Goal: Transaction & Acquisition: Purchase product/service

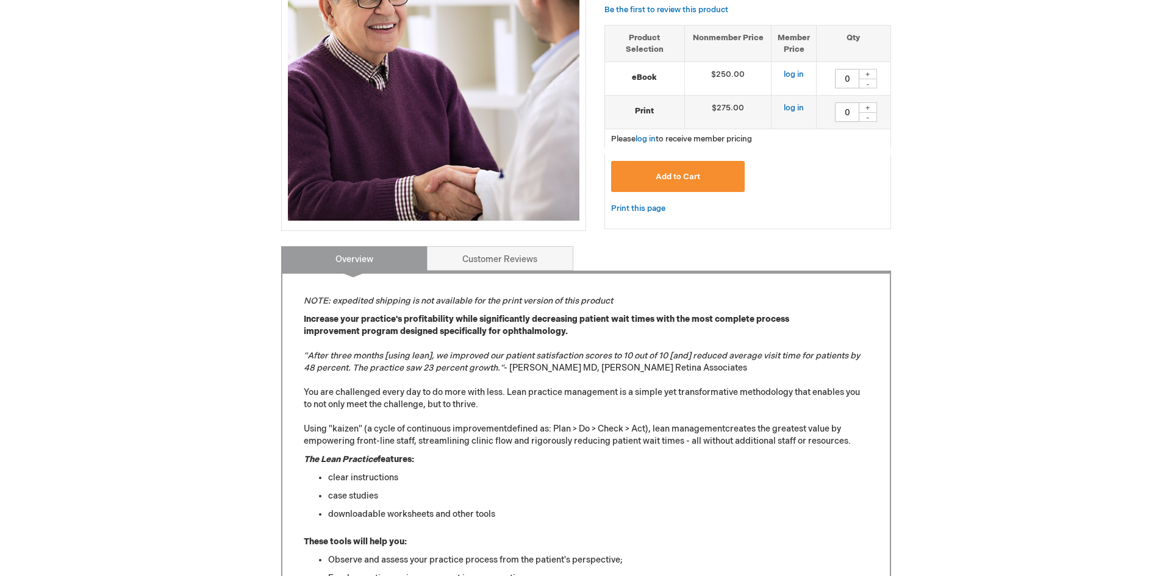
scroll to position [251, 0]
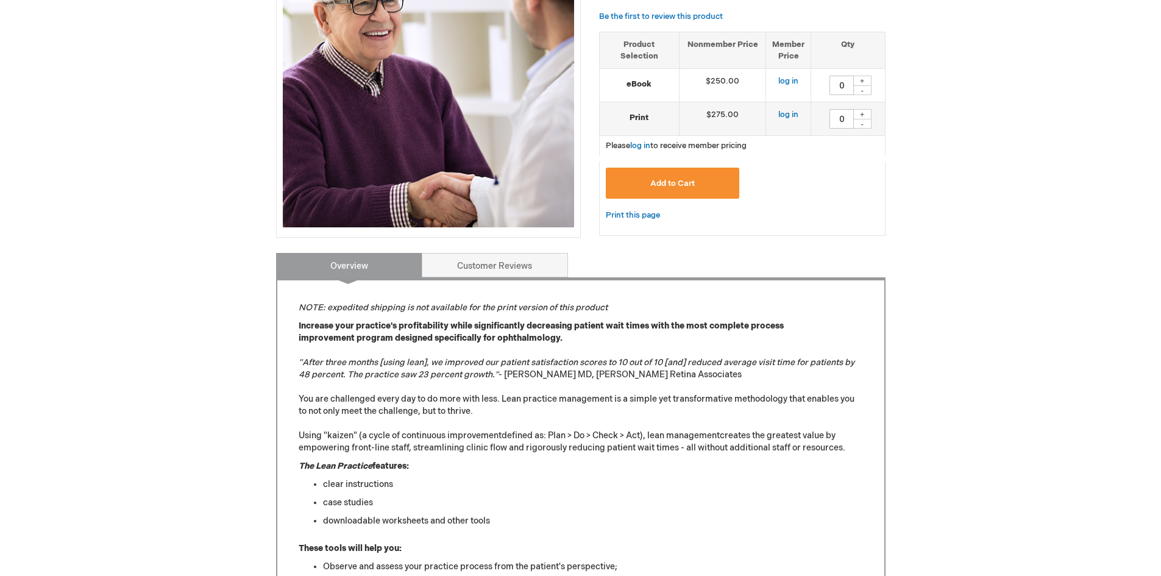
click at [863, 116] on div "+" at bounding box center [863, 114] width 18 height 10
type input "1"
click at [676, 188] on span "Add to Cart" at bounding box center [673, 184] width 45 height 10
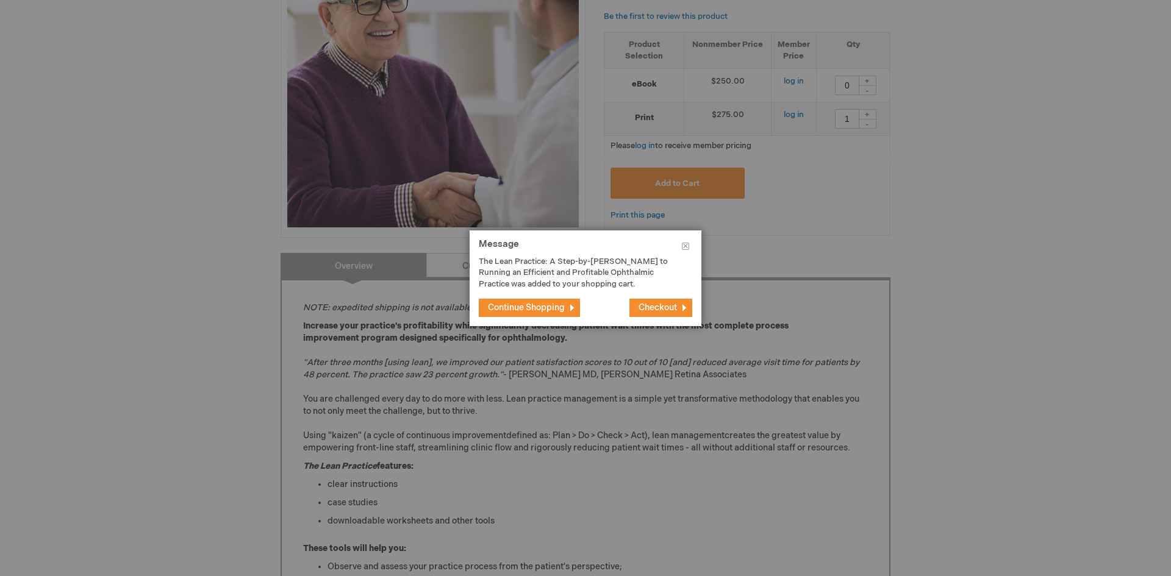
click at [662, 307] on span "Checkout" at bounding box center [657, 307] width 38 height 10
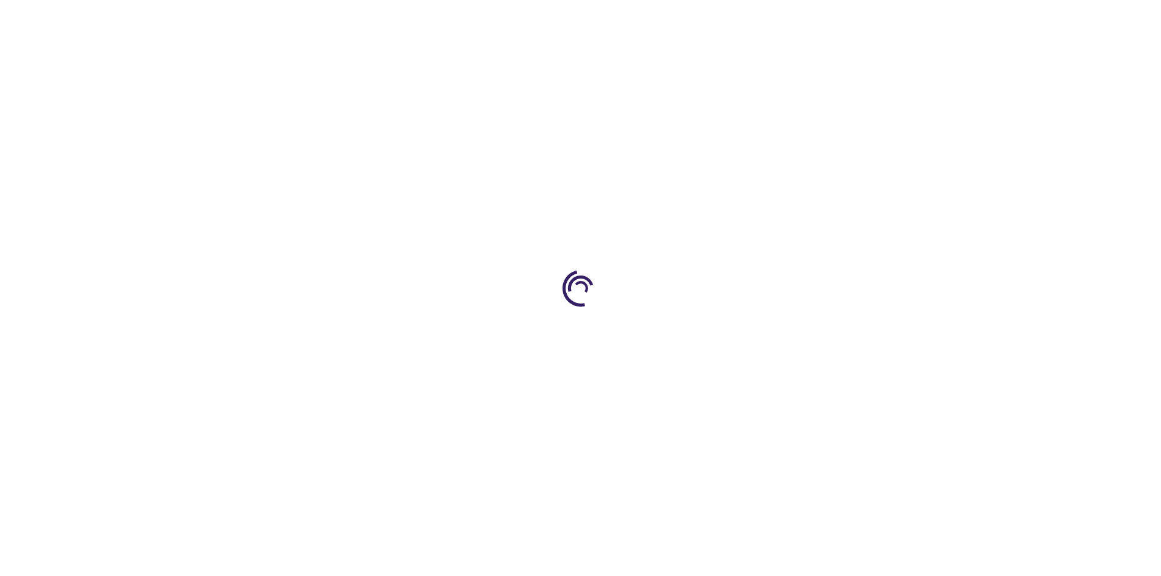
select select "US"
type input "0"
type input "1"
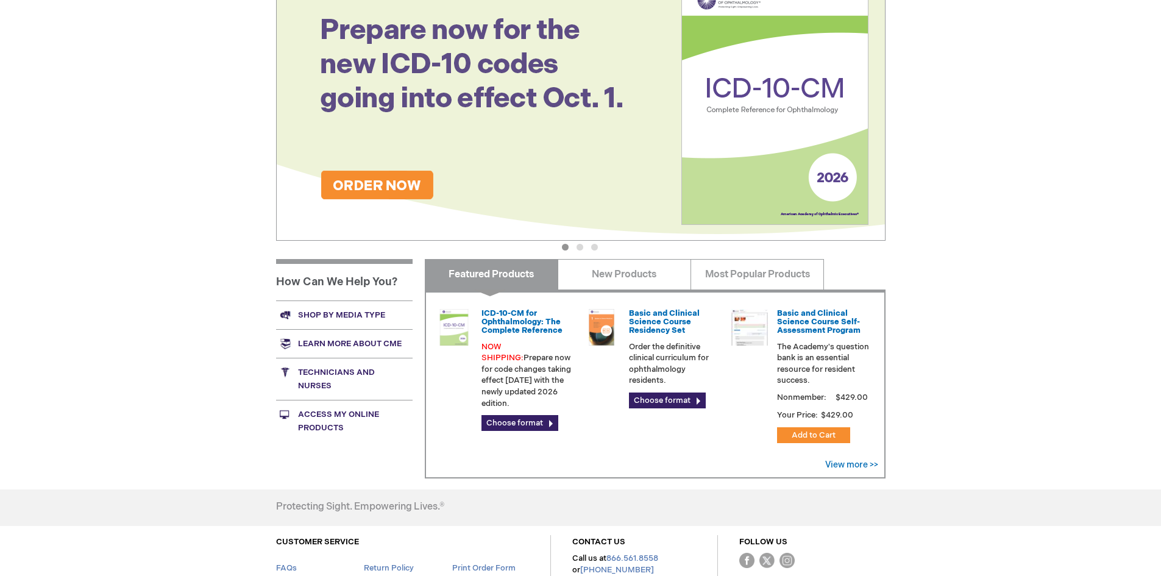
scroll to position [183, 0]
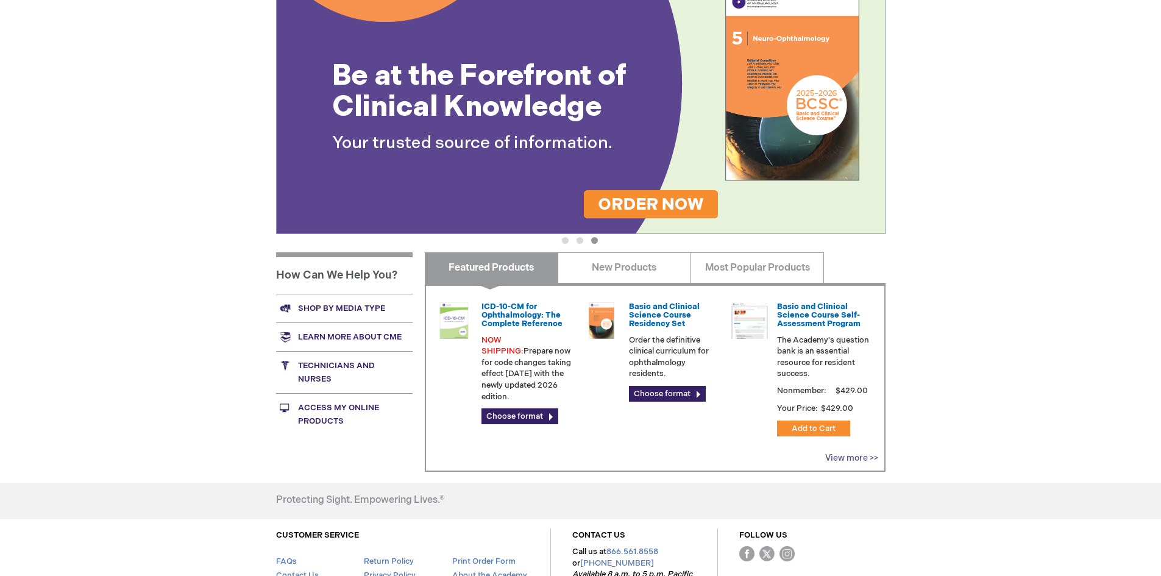
click at [852, 461] on link "View more >>" at bounding box center [852, 458] width 53 height 10
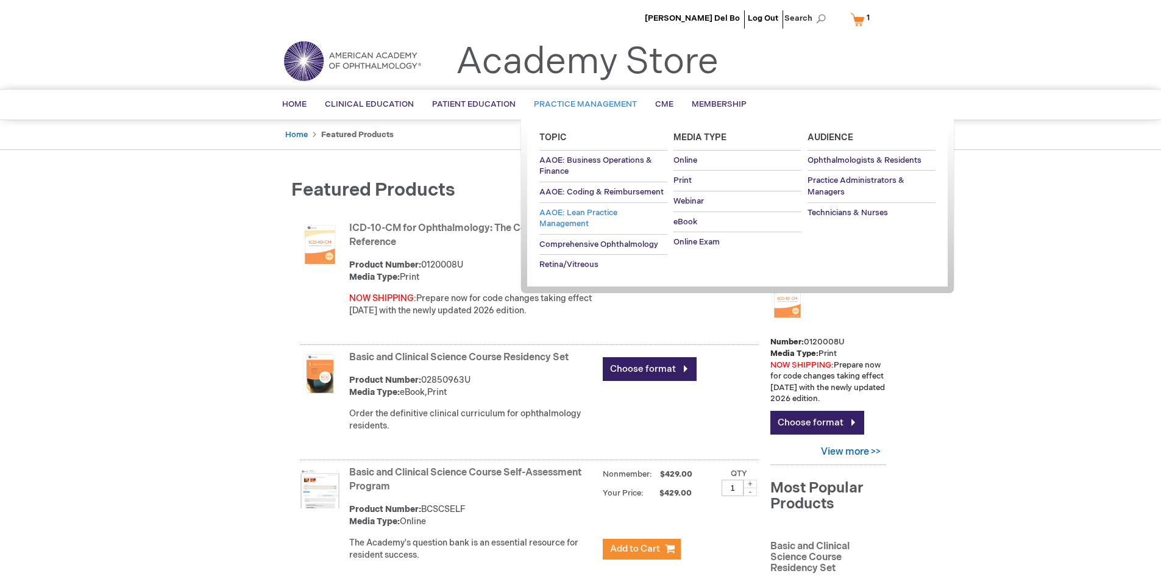
click at [572, 224] on span "AAOE: Lean Practice Management" at bounding box center [579, 218] width 78 height 21
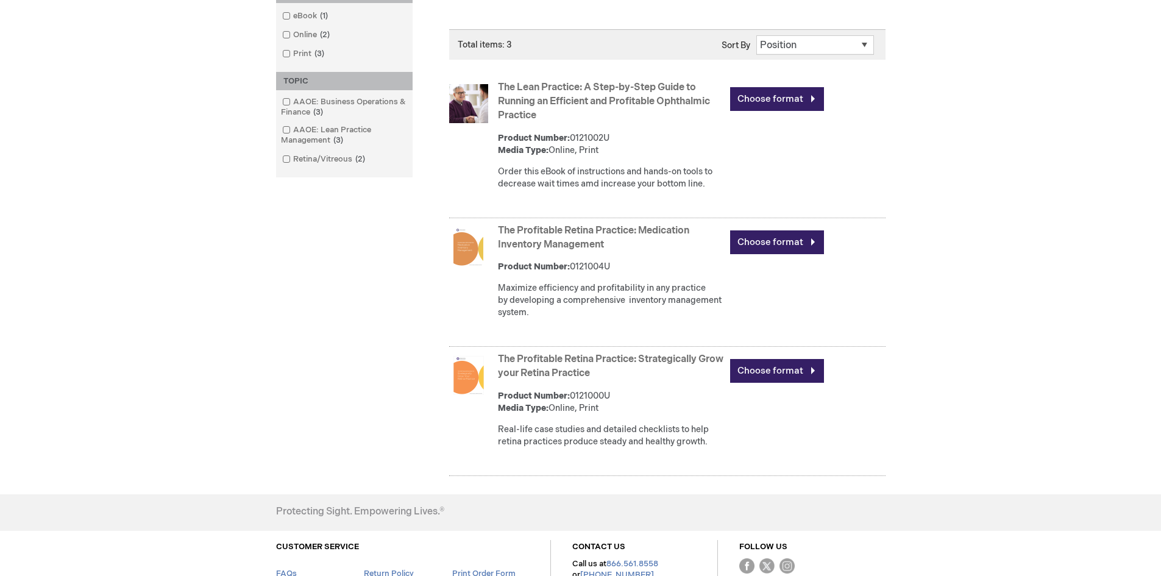
scroll to position [244, 0]
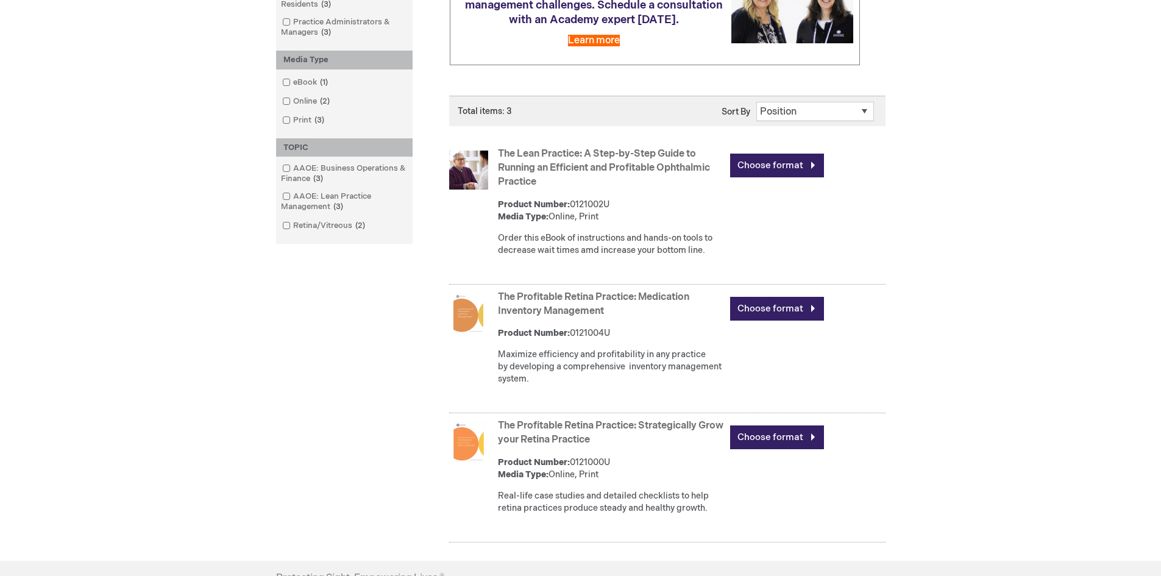
click at [627, 165] on link "The Lean Practice: A Step-by-Step Guide to Running an Efficient and Profitable …" at bounding box center [604, 168] width 212 height 40
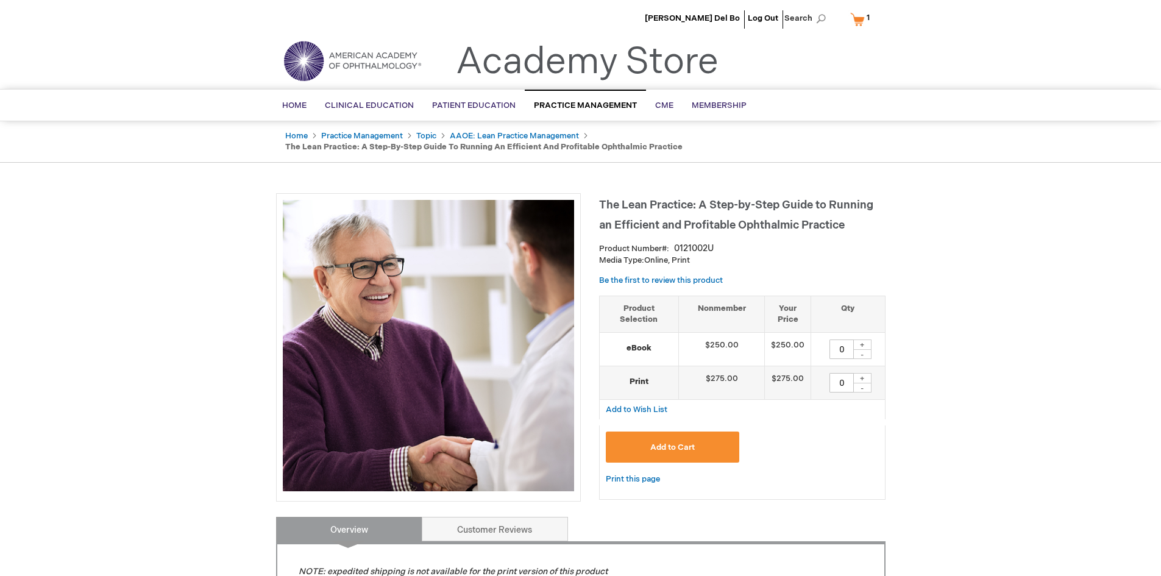
click at [859, 18] on link "My Cart 1 1 items" at bounding box center [863, 19] width 30 height 21
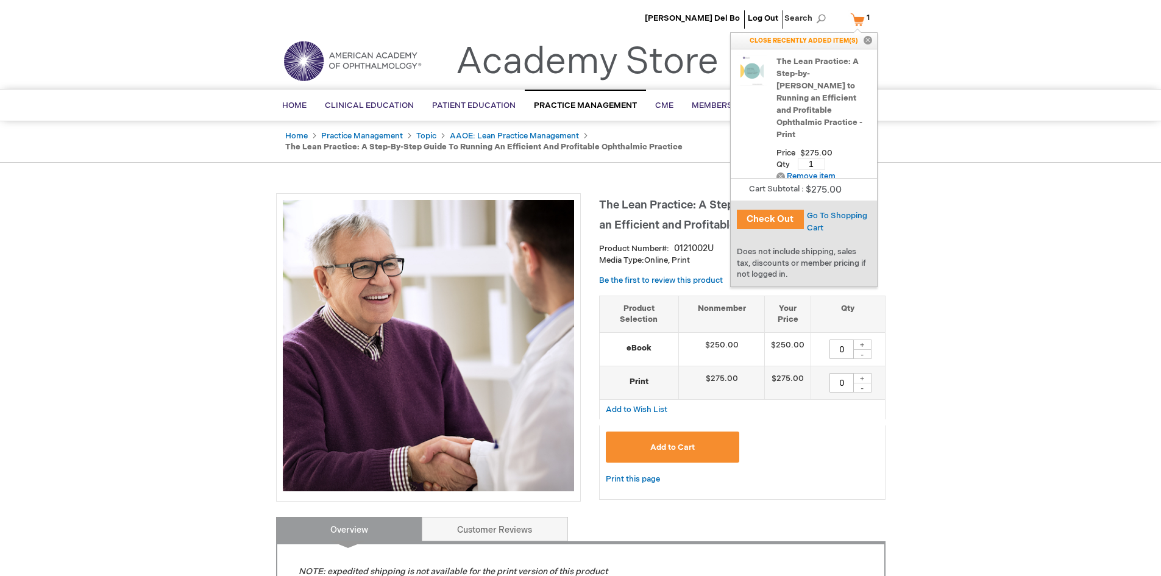
click at [761, 221] on button "Check Out" at bounding box center [770, 220] width 67 height 20
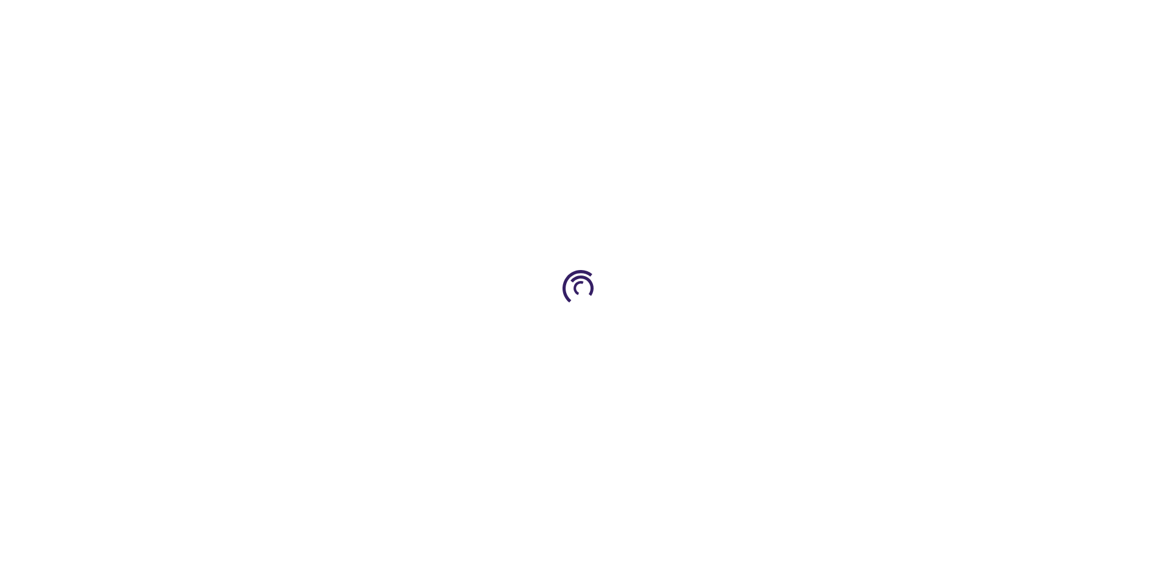
select select "US"
select select "52"
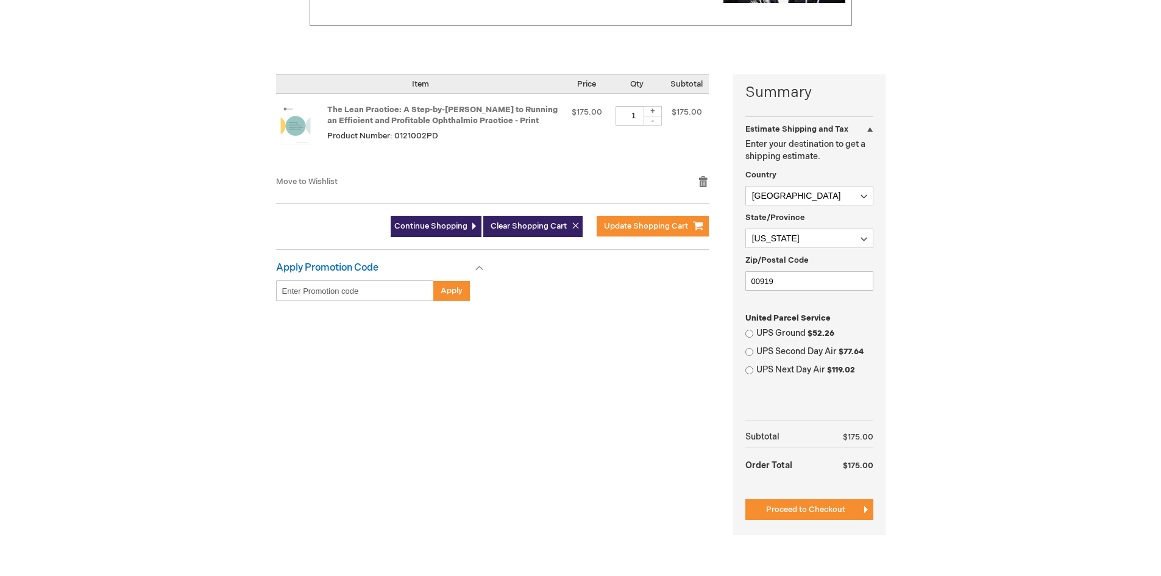
scroll to position [244, 0]
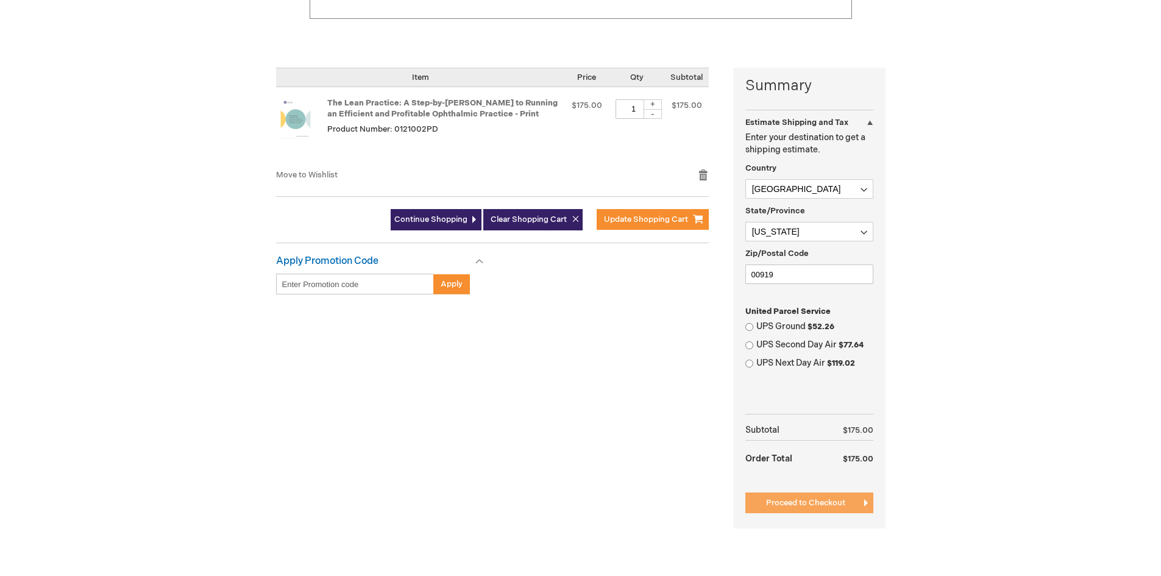
click at [797, 505] on span "Proceed to Checkout" at bounding box center [805, 503] width 79 height 10
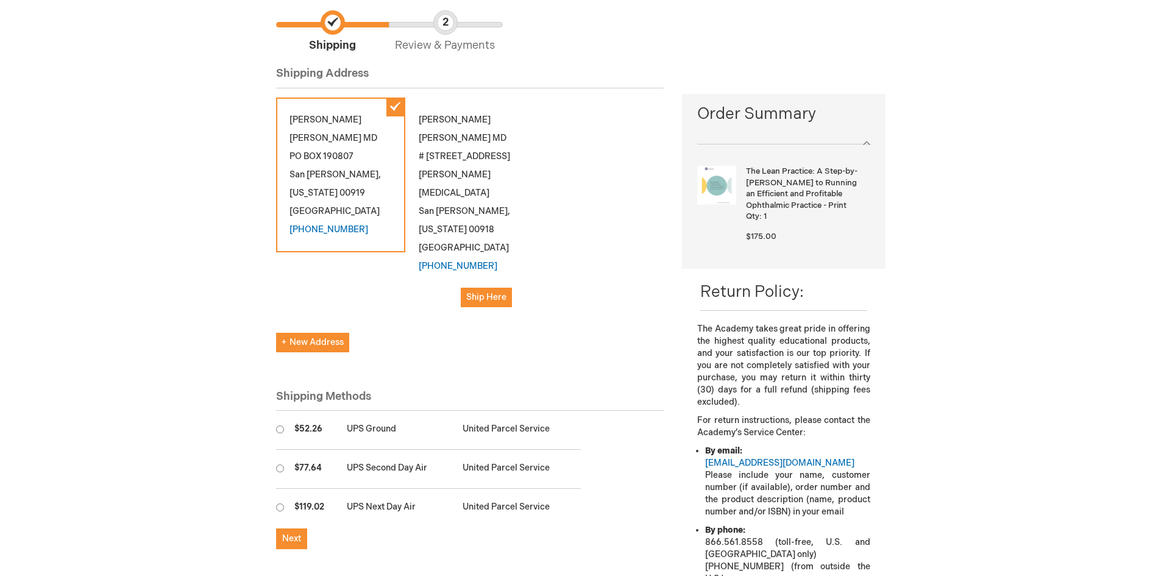
scroll to position [122, 0]
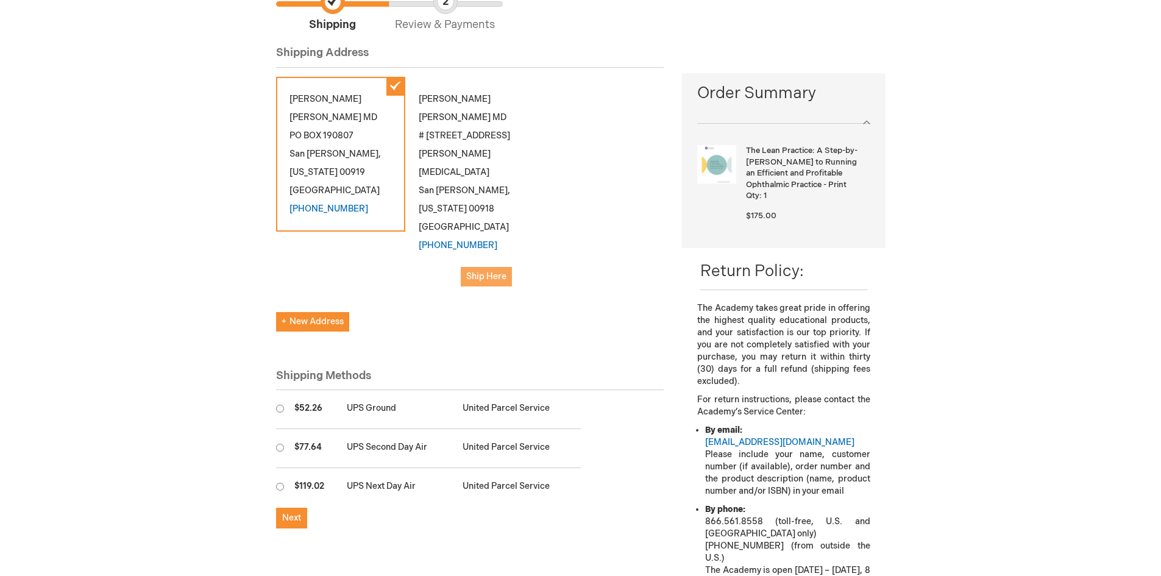
click at [492, 280] on span "Ship Here" at bounding box center [486, 276] width 40 height 10
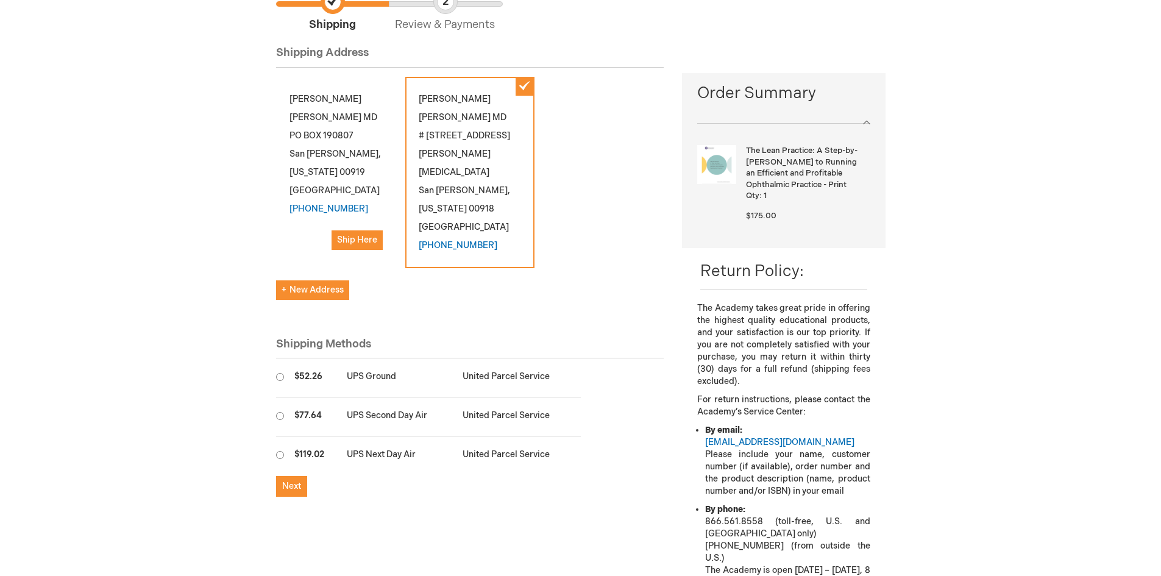
click at [448, 187] on div "Erica Bossana Del Bo MD # 576 Cesar Gonzalez street, Doral Bank Center, Of # 50…" at bounding box center [469, 172] width 129 height 191
click at [443, 172] on div "Erica Bossana Del Bo MD # 576 Cesar Gonzalez street, Doral Bank Center, Of # 50…" at bounding box center [469, 172] width 129 height 191
click at [446, 172] on div "Erica Bossana Del Bo MD # 576 Cesar Gonzalez street, Doral Bank Center, Of # 50…" at bounding box center [469, 172] width 129 height 191
click at [450, 173] on div "Erica Bossana Del Bo MD # 576 Cesar Gonzalez street, Doral Bank Center, Of # 50…" at bounding box center [469, 172] width 129 height 191
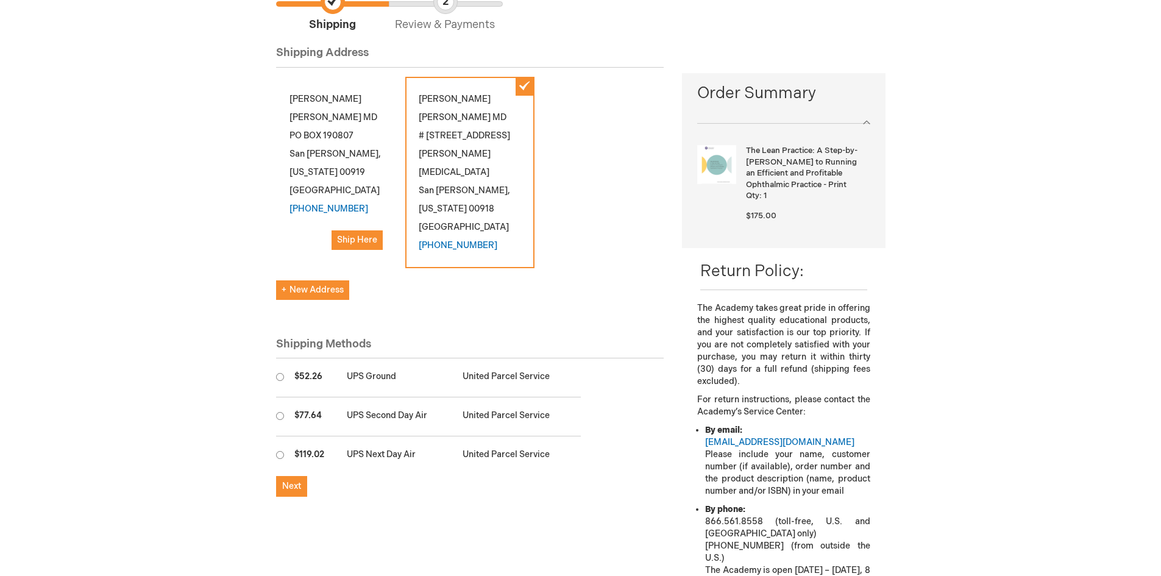
click at [445, 171] on div "Erica Bossana Del Bo MD # 576 Cesar Gonzalez street, Doral Bank Center, Of # 50…" at bounding box center [469, 172] width 129 height 191
click at [343, 238] on span "Ship Here" at bounding box center [357, 240] width 40 height 10
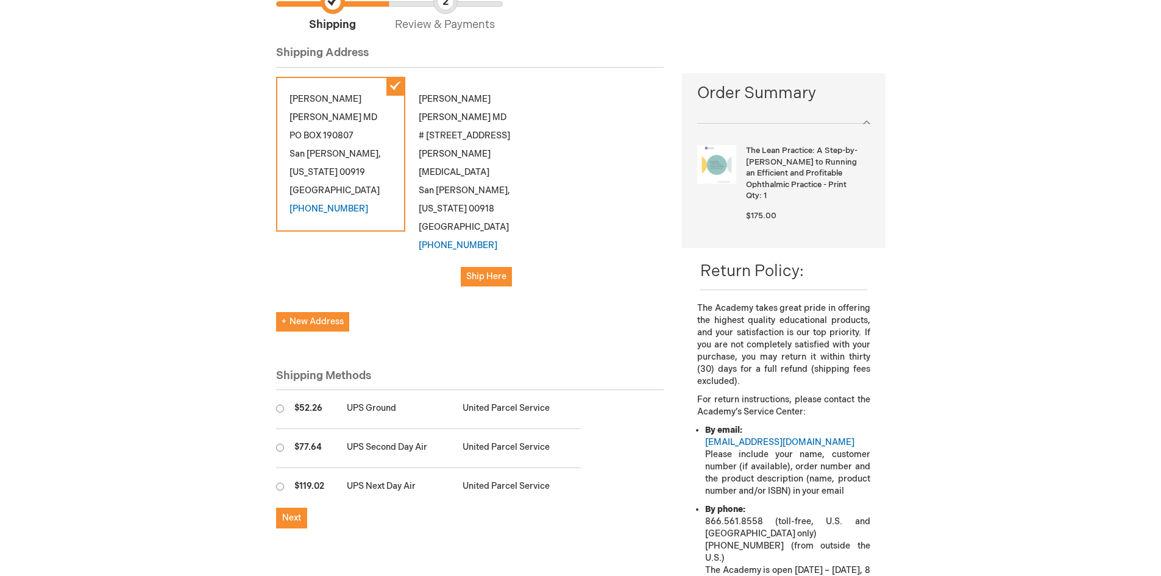
drag, startPoint x: 480, startPoint y: 153, endPoint x: 452, endPoint y: 163, distance: 29.1
click at [452, 163] on div "Erica Bossana Del Bo MD # 576 Cesar Gonzalez street, Doral Bank Center, Of # 50…" at bounding box center [469, 188] width 129 height 223
click at [541, 157] on div "Erica Bossana Del Bo MD PO BOX 190807 San Juan , Puerto Rico 00919 United State…" at bounding box center [470, 194] width 388 height 235
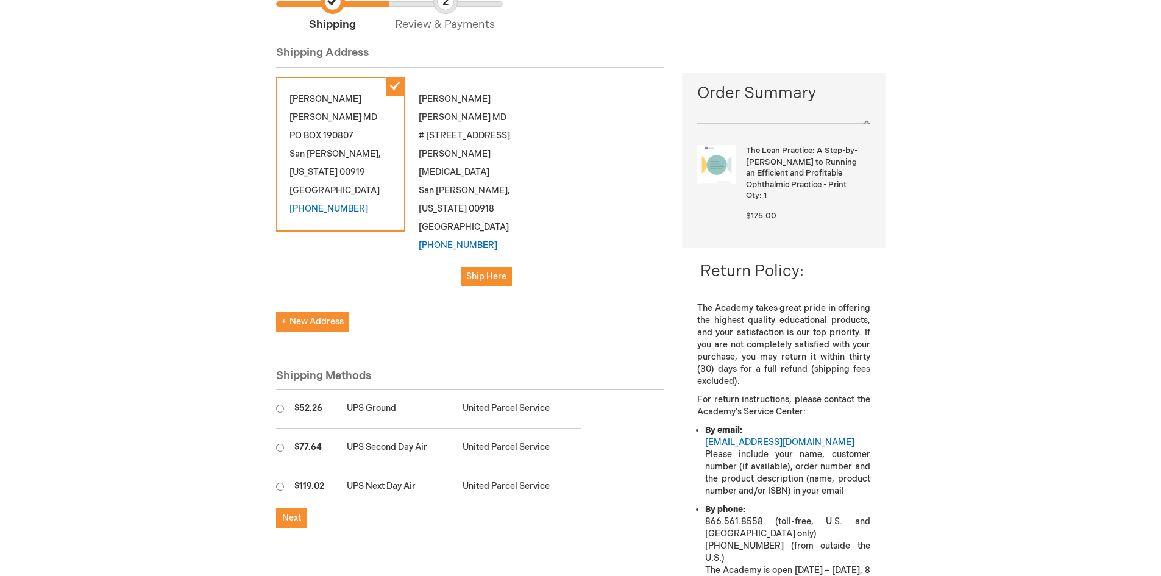
click at [500, 171] on div "Erica Bossana Del Bo MD # 576 Cesar Gonzalez street, Doral Bank Center, Of # 50…" at bounding box center [469, 188] width 129 height 223
click at [445, 171] on div "Erica Bossana Del Bo MD # 576 Cesar Gonzalez street, Doral Bank Center, Of # 50…" at bounding box center [469, 188] width 129 height 223
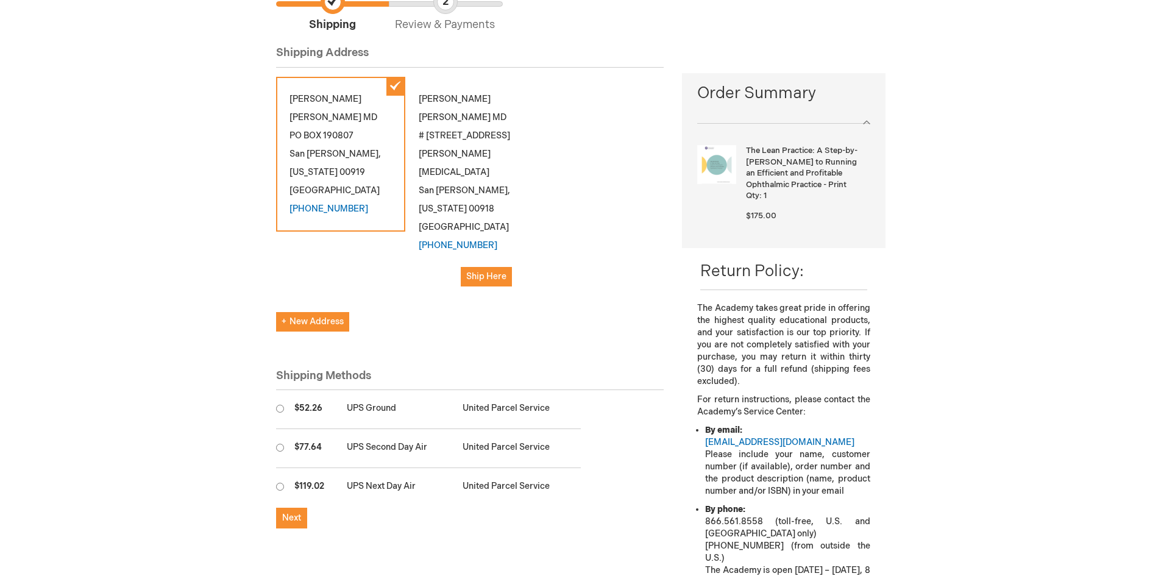
click at [445, 171] on div "Erica Bossana Del Bo MD # 576 Cesar Gonzalez street, Doral Bank Center, Of # 50…" at bounding box center [469, 188] width 129 height 223
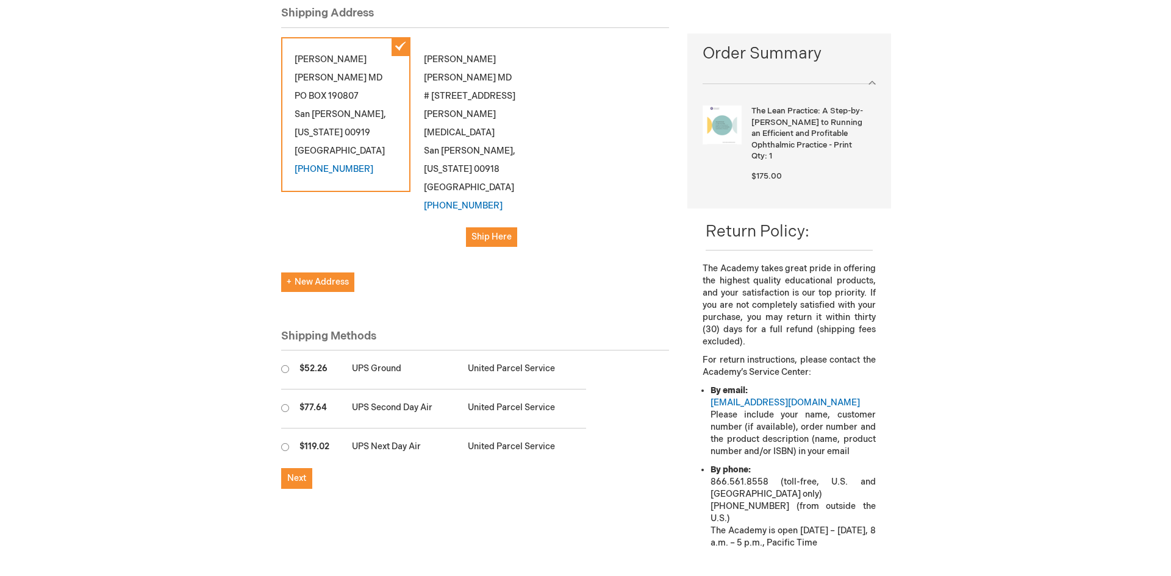
scroll to position [183, 0]
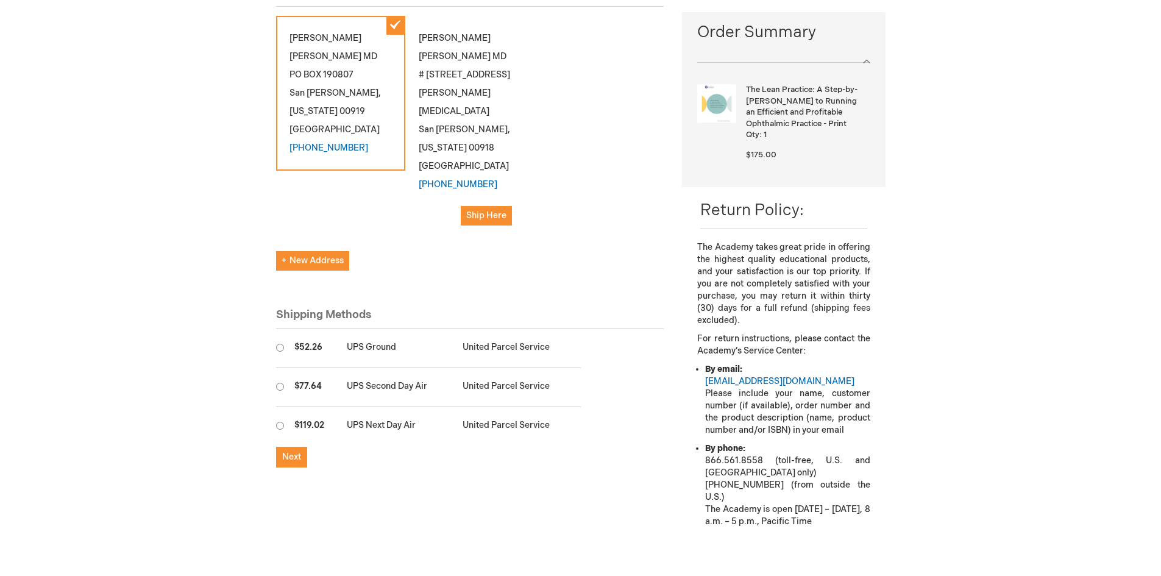
click at [279, 349] on input "radio" at bounding box center [280, 348] width 8 height 8
radio input "true"
click at [280, 387] on input "radio" at bounding box center [280, 387] width 8 height 8
radio input "true"
radio input "false"
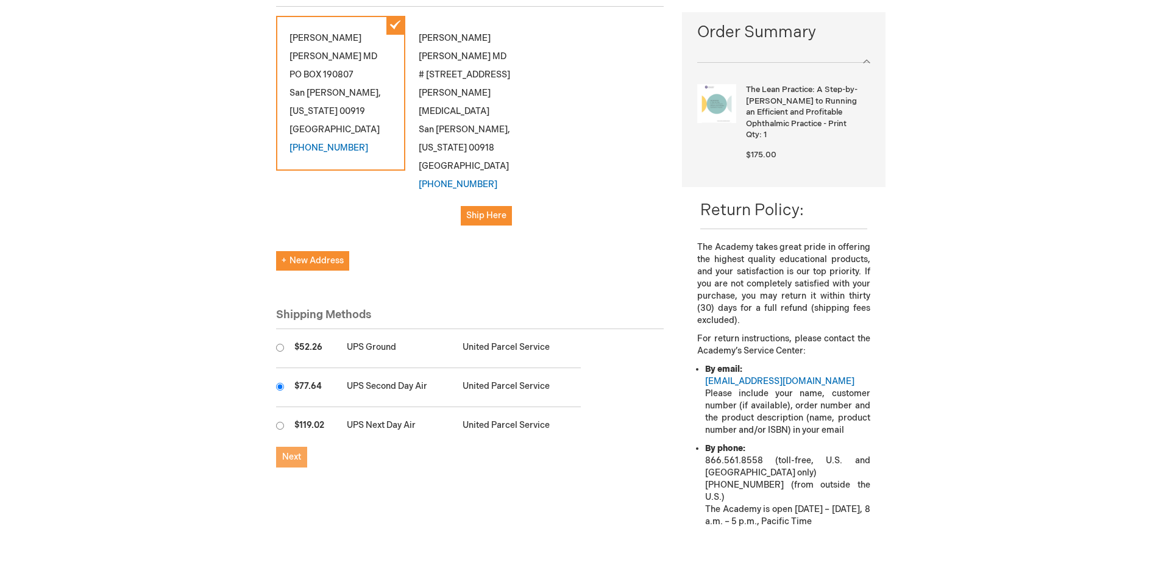
click at [292, 464] on button "Next" at bounding box center [291, 457] width 31 height 21
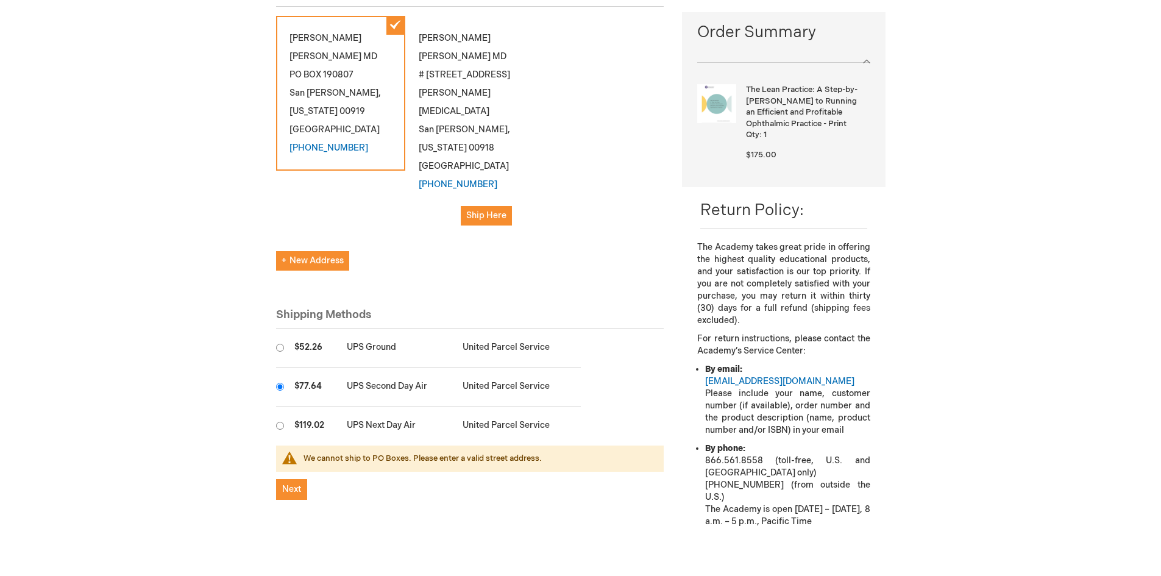
click at [391, 248] on div "Erica Bossana Del Bo MD PO BOX 190807 San Juan , Puerto Rico 00919 United State…" at bounding box center [470, 133] width 388 height 235
click at [305, 261] on span "New Address" at bounding box center [313, 260] width 62 height 10
select select "US"
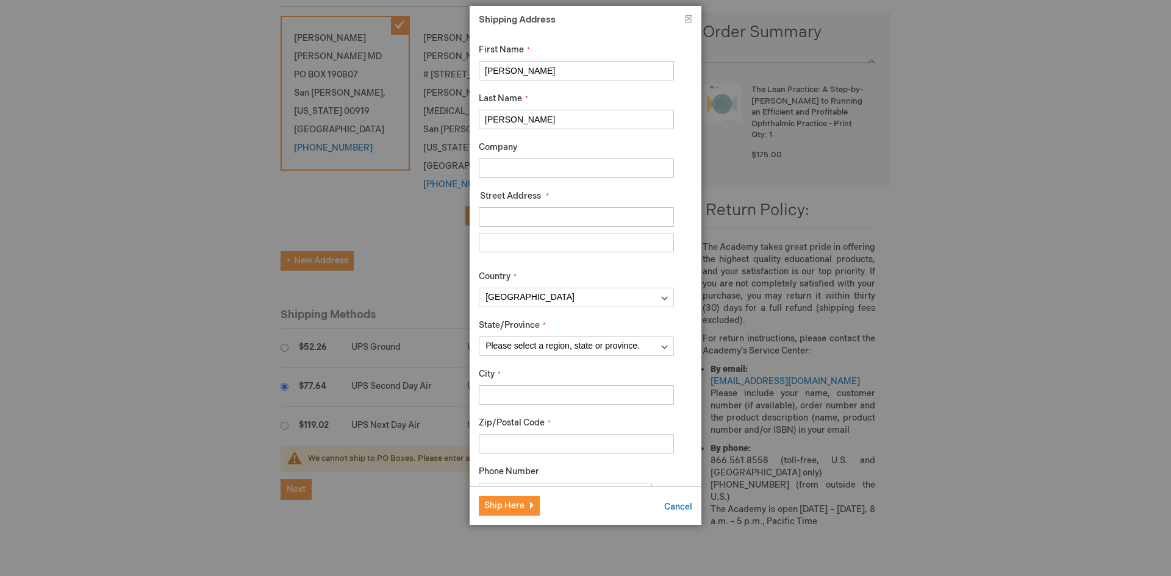
click at [512, 214] on input "Street Address: Line 1" at bounding box center [576, 217] width 195 height 20
type input "Adler Medical Plaza, suite 503"
type input "576 Av. Cesar Gonzalez"
select select "52"
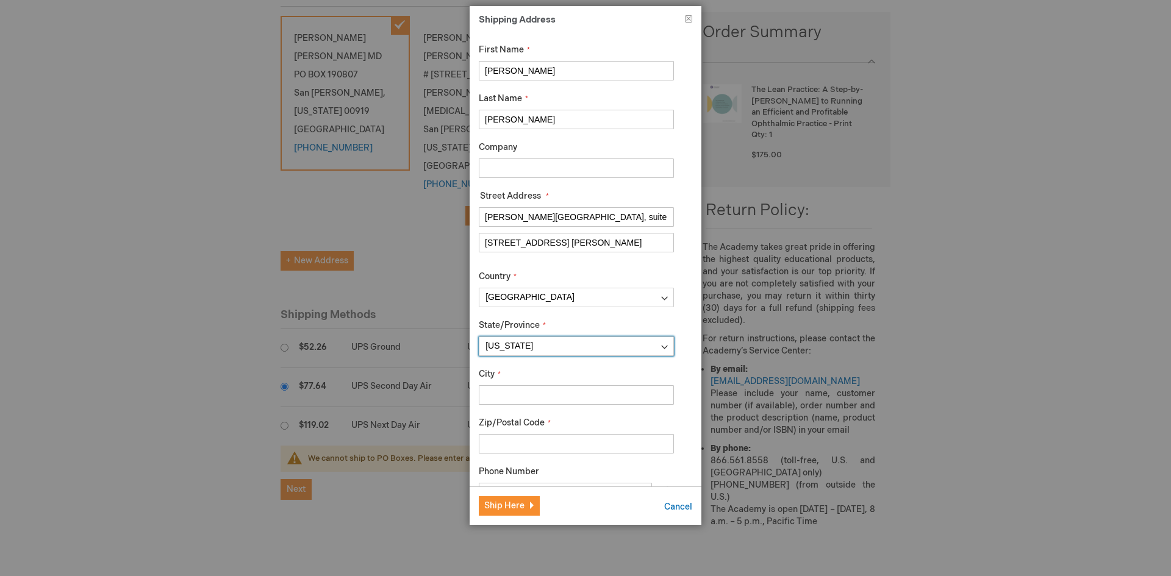
type input "San Juan"
type input "00918"
type input "7876032411"
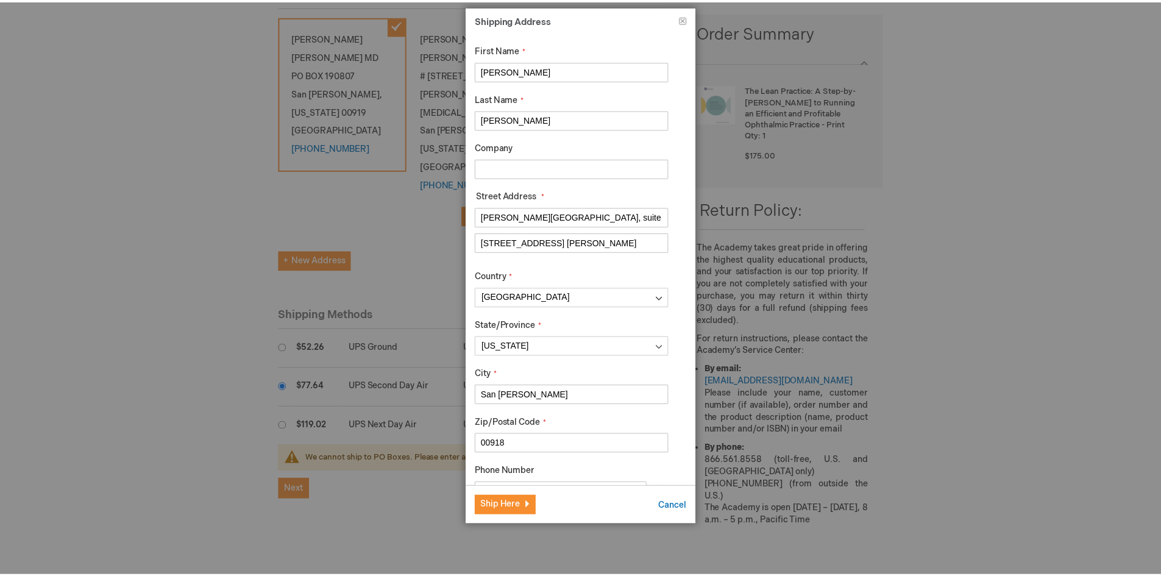
scroll to position [53, 0]
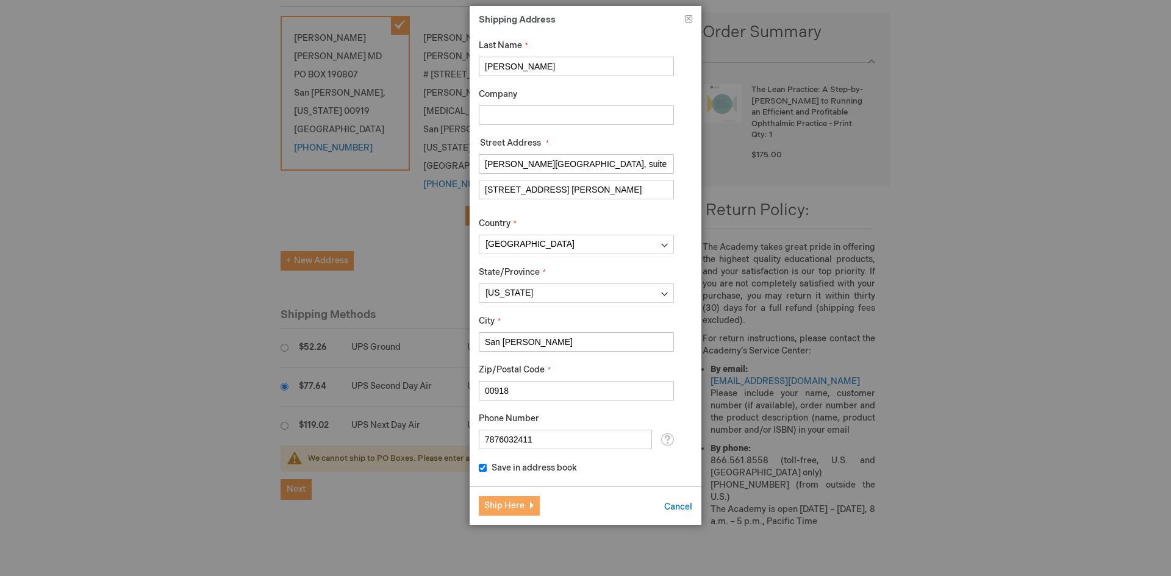
click at [507, 505] on span "Ship Here" at bounding box center [504, 506] width 40 height 10
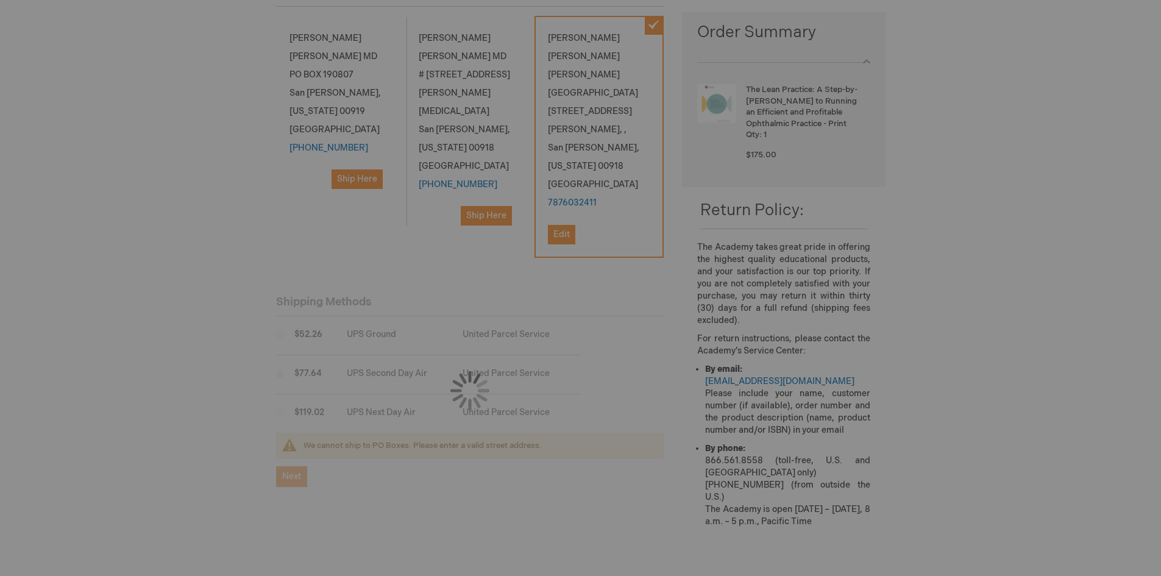
scroll to position [0, 0]
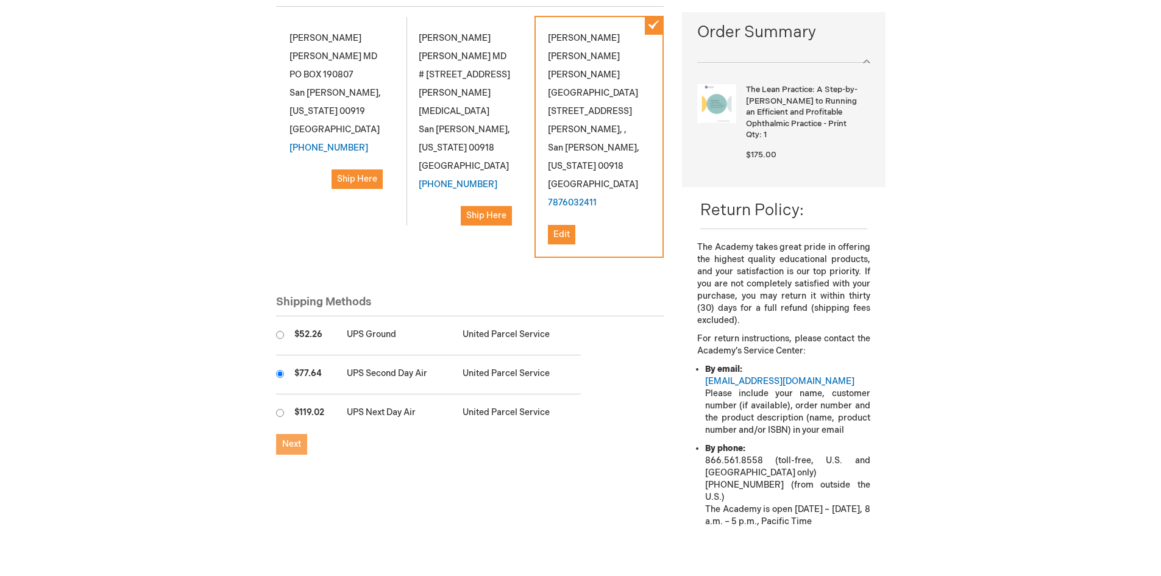
click at [290, 439] on span "Next" at bounding box center [291, 444] width 19 height 10
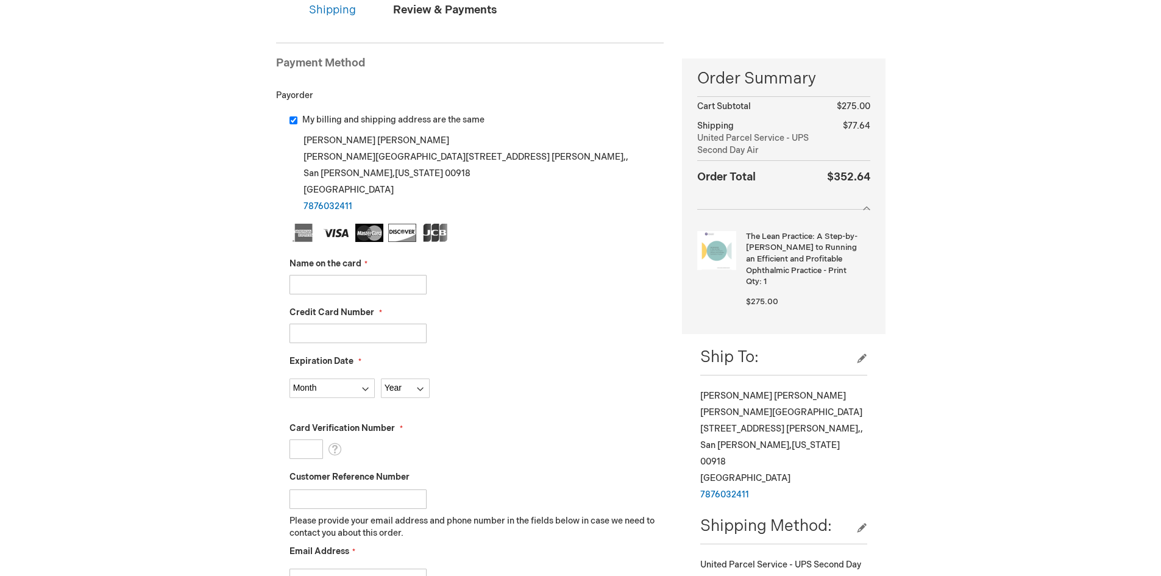
scroll to position [61, 0]
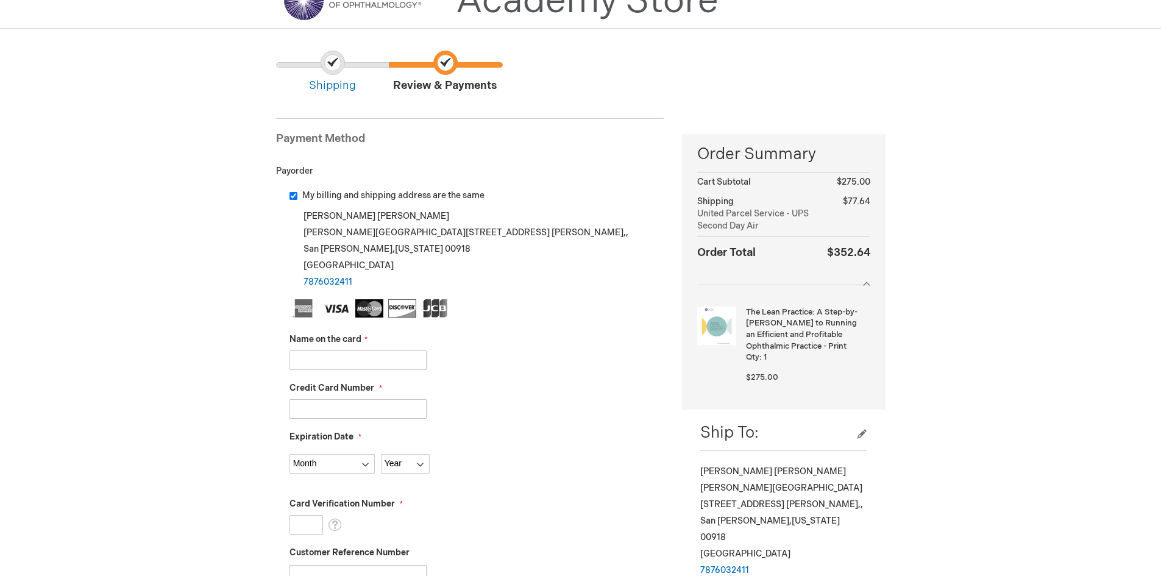
scroll to position [167, 0]
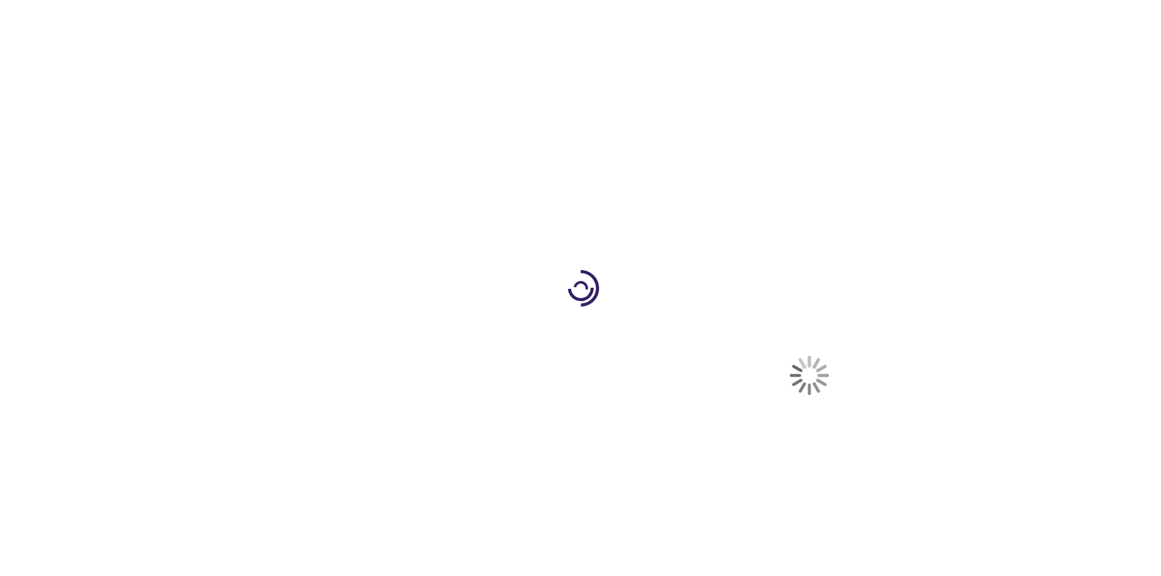
scroll to position [244, 0]
select select "US"
select select "52"
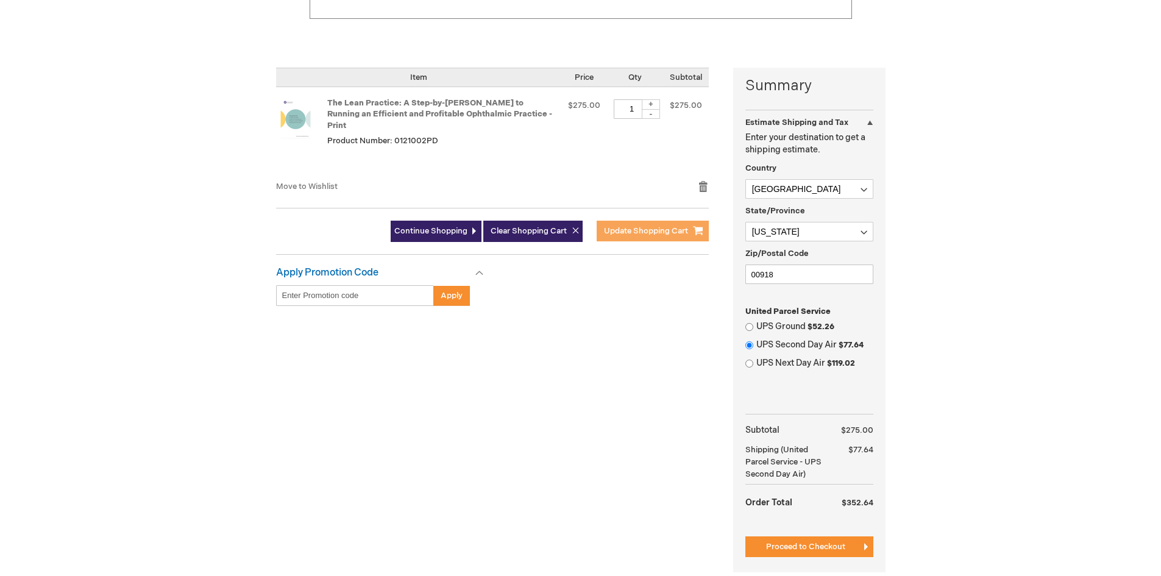
click at [652, 226] on span "Update Shopping Cart" at bounding box center [646, 231] width 84 height 10
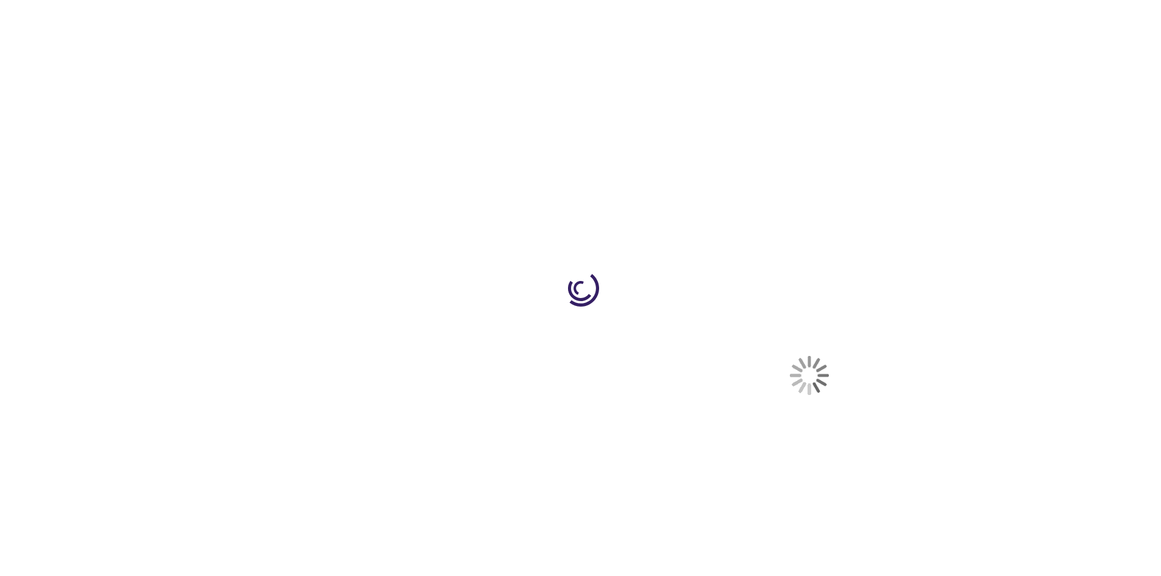
select select "US"
select select "52"
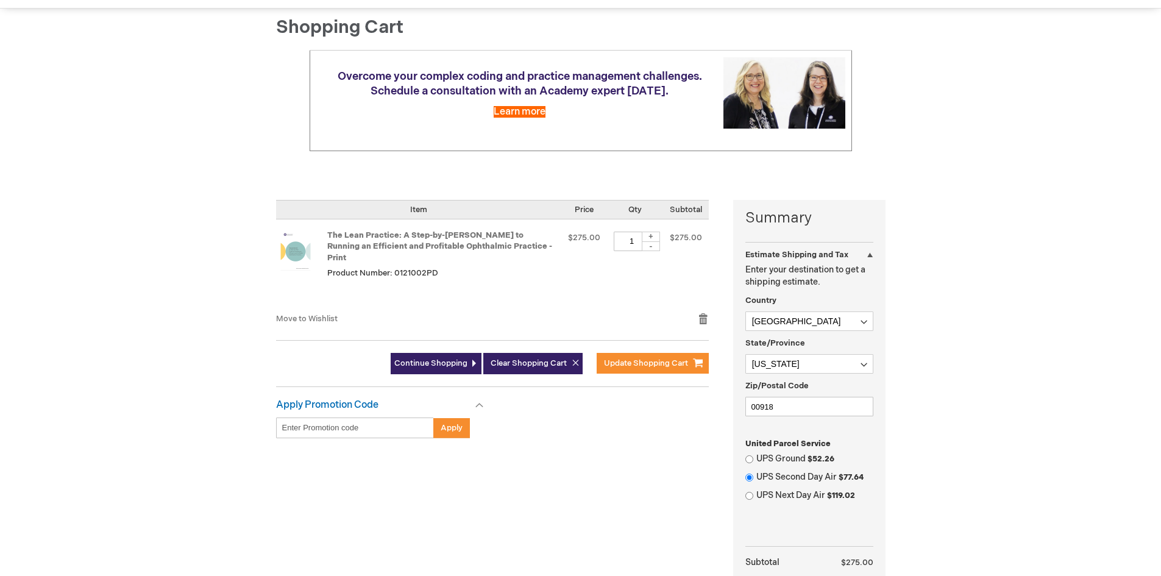
scroll to position [122, 0]
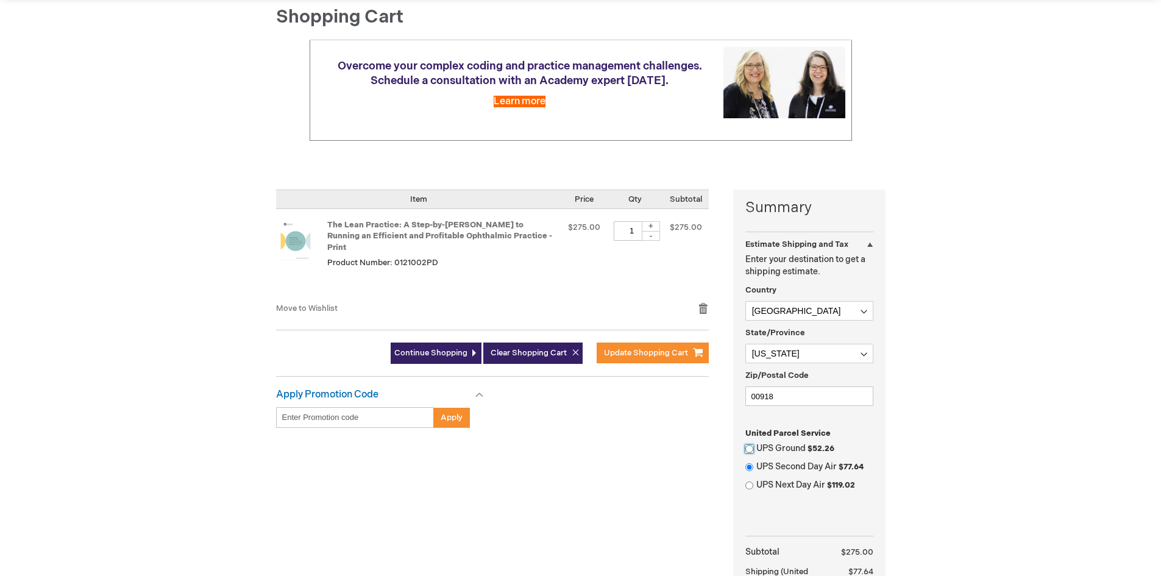
click at [749, 449] on input "UPS Ground $52.26" at bounding box center [750, 449] width 8 height 8
radio input "true"
radio input "false"
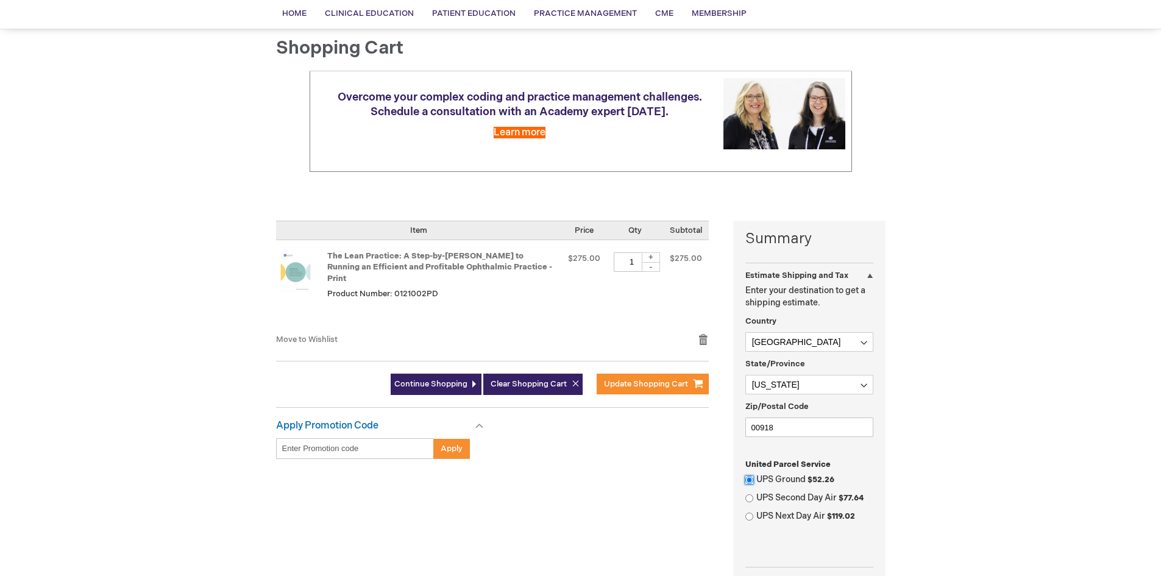
scroll to position [61, 0]
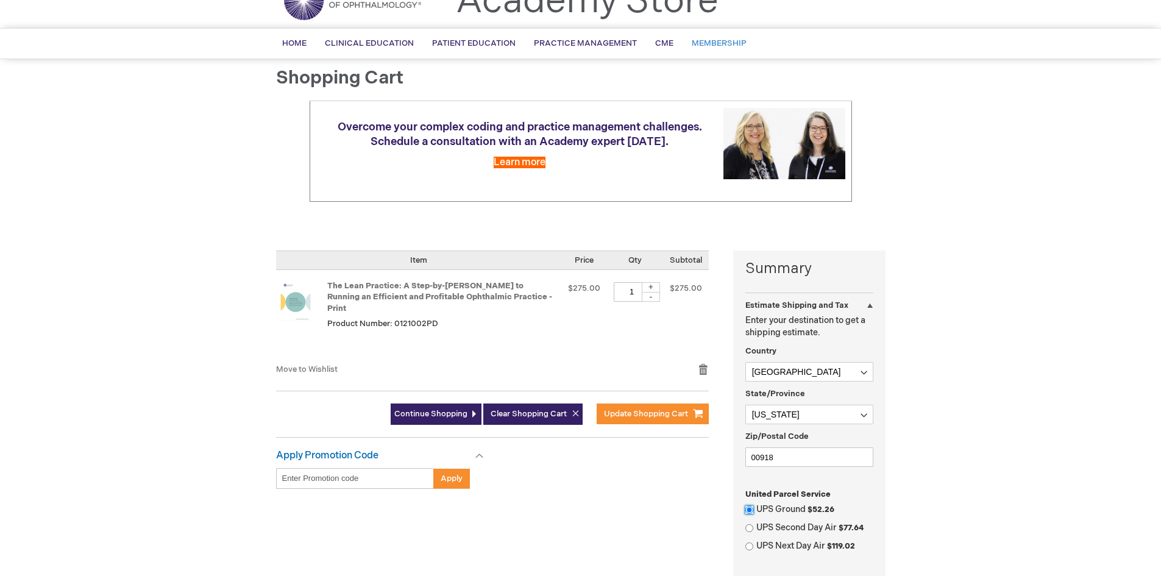
click at [713, 44] on span "Membership" at bounding box center [719, 43] width 55 height 10
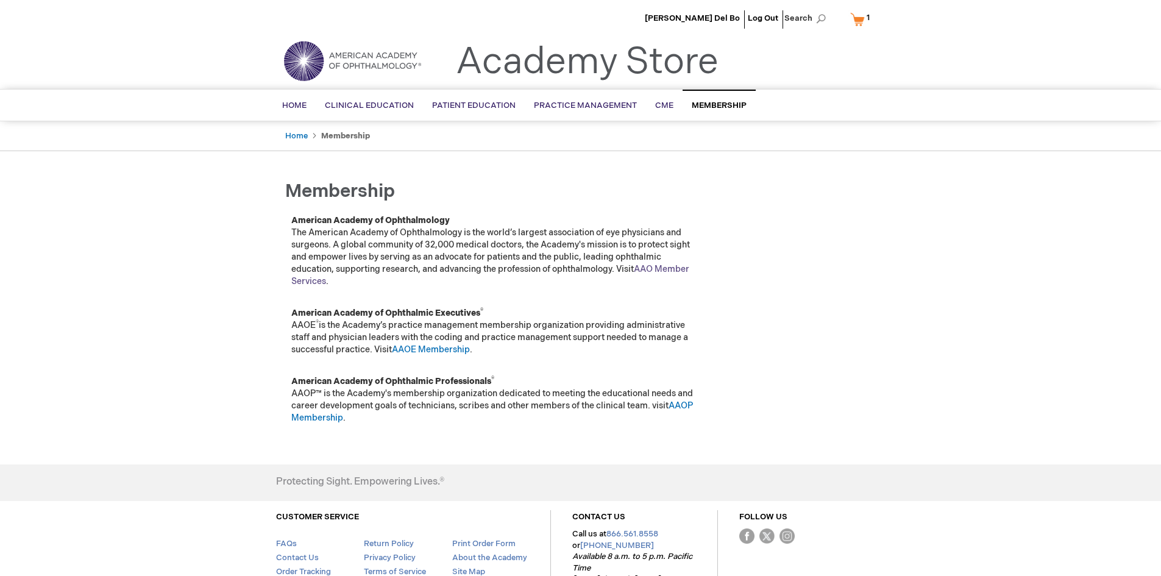
click at [652, 268] on link "AAO Member Services" at bounding box center [490, 275] width 398 height 23
